Goal: Transaction & Acquisition: Purchase product/service

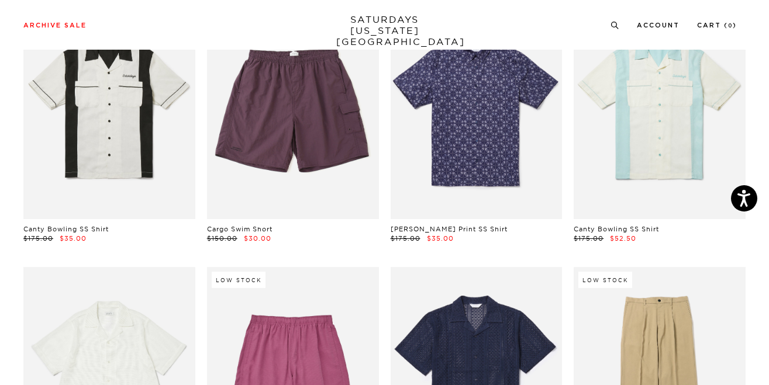
scroll to position [5645, 0]
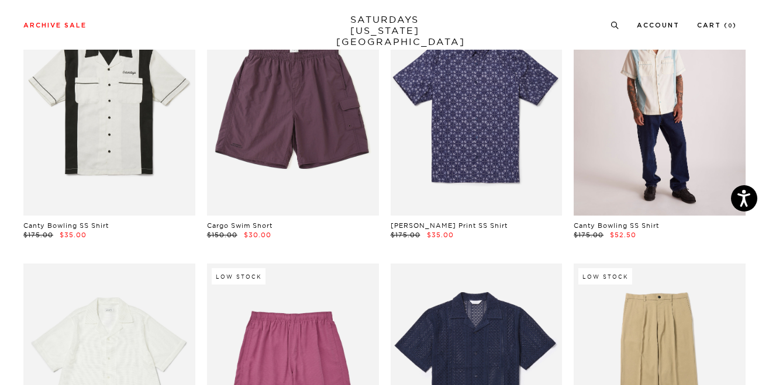
click at [630, 116] on link at bounding box center [660, 108] width 172 height 215
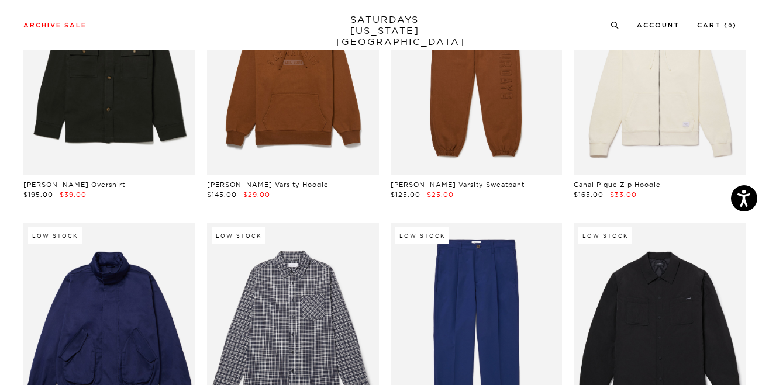
scroll to position [7692, 0]
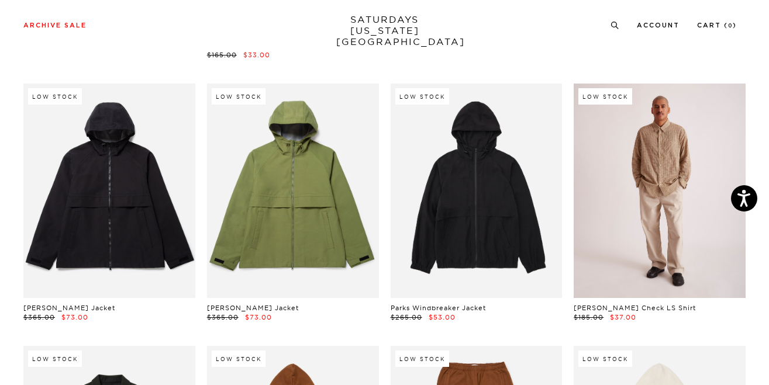
click at [679, 202] on link at bounding box center [660, 191] width 172 height 215
